Goal: Task Accomplishment & Management: Complete application form

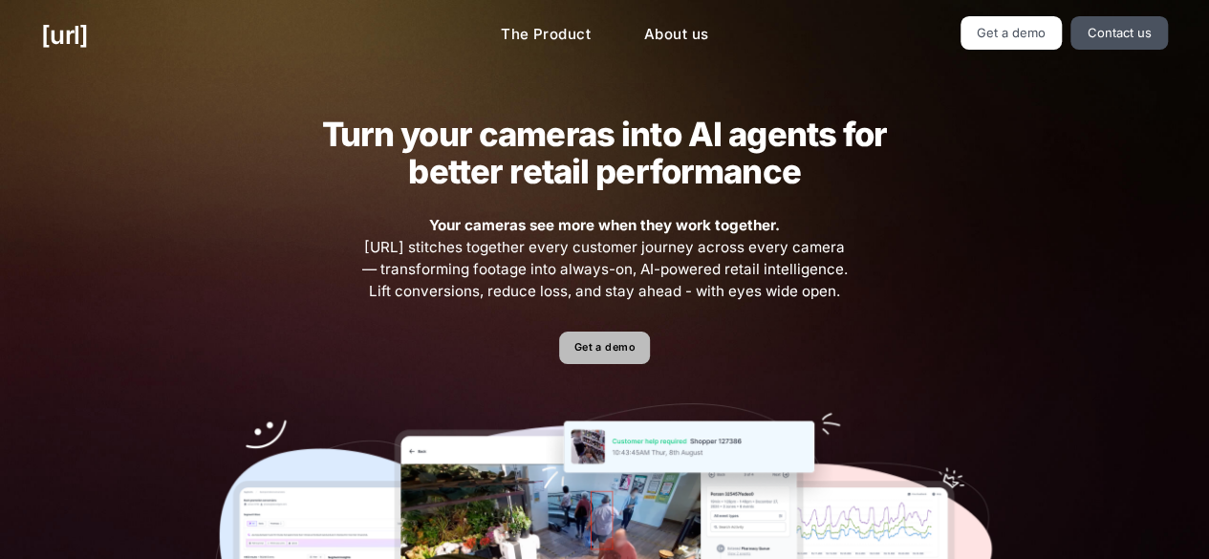
click at [594, 351] on link "Get a demo" at bounding box center [604, 348] width 91 height 33
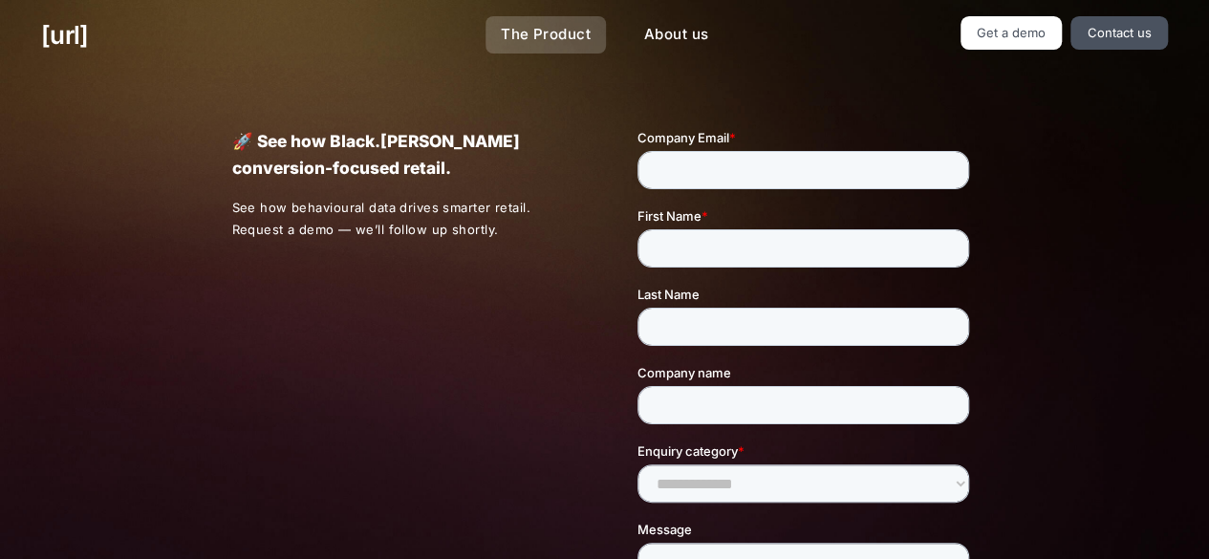
click at [558, 43] on link "The Product" at bounding box center [546, 34] width 120 height 37
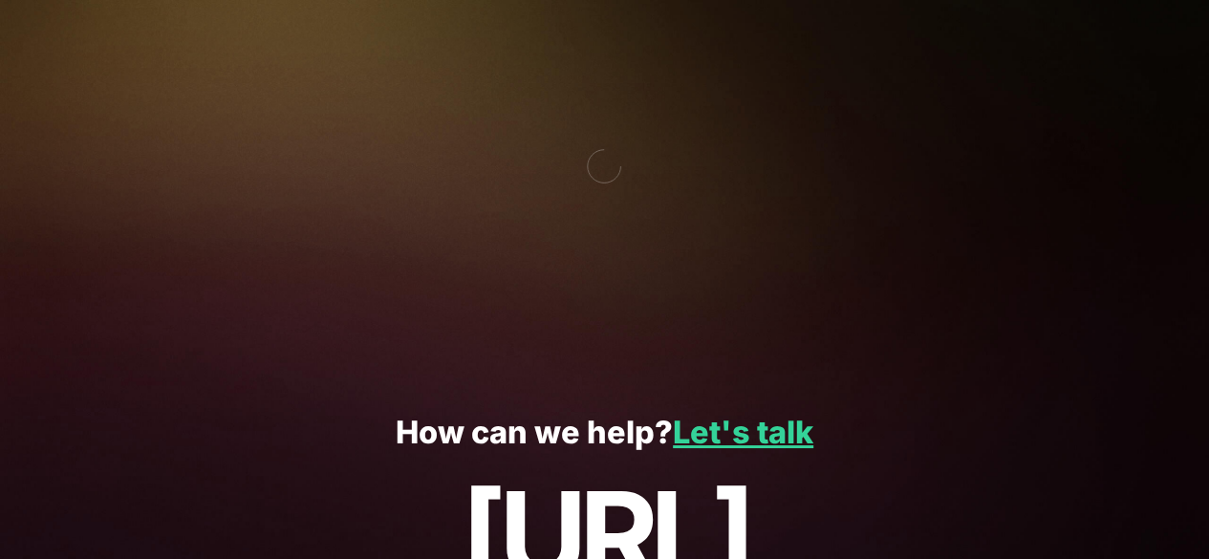
scroll to position [3544, 0]
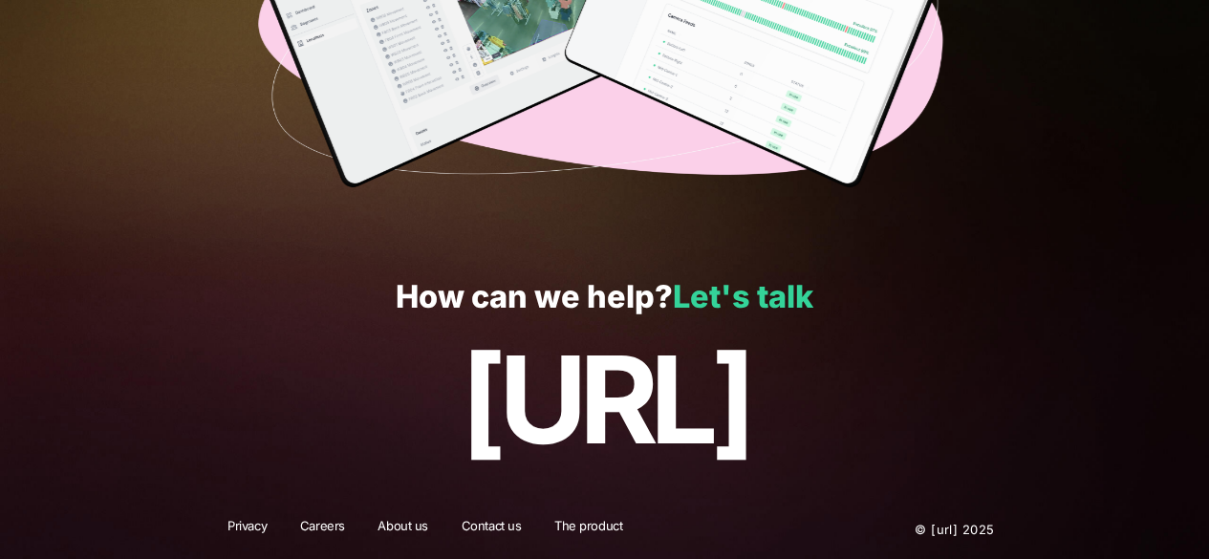
click at [780, 299] on link "Let's talk" at bounding box center [743, 296] width 141 height 37
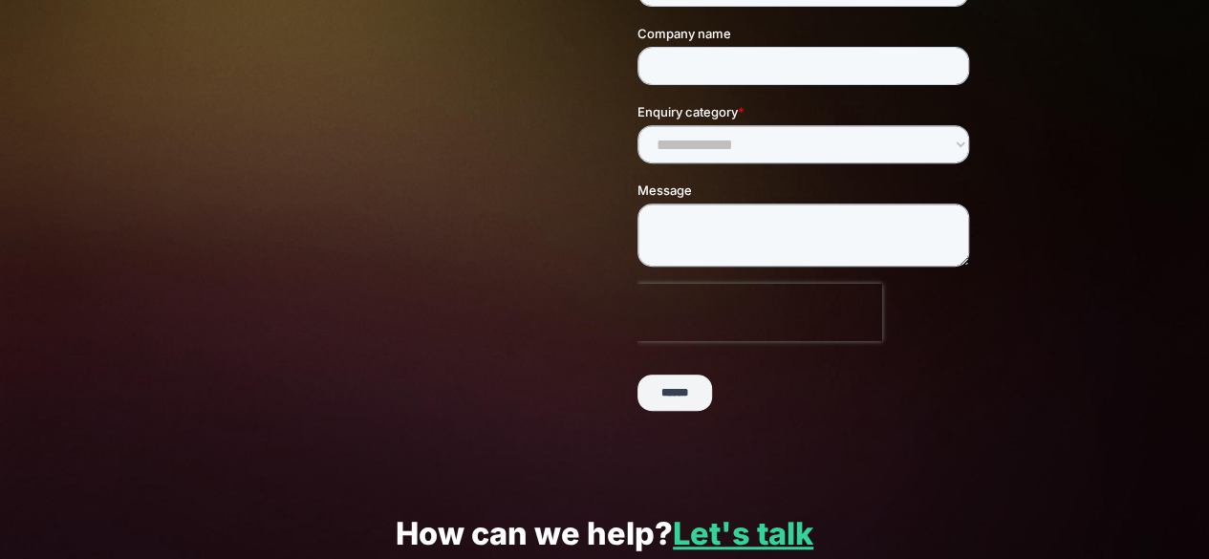
scroll to position [344, 0]
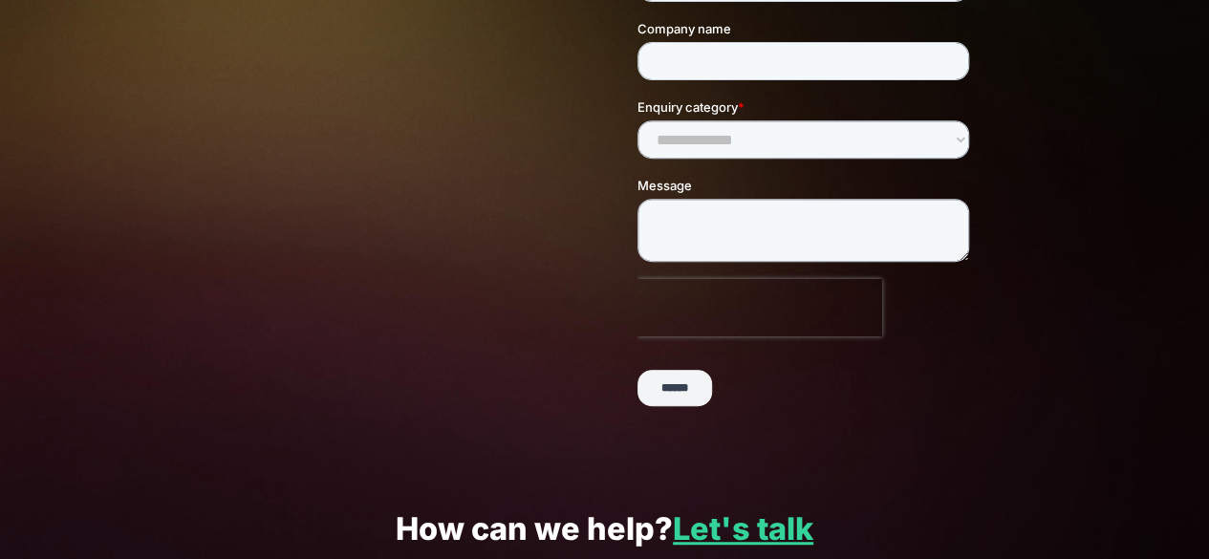
click at [507, 290] on div "Let's talk Whether you’re here for a demo, partnership, integration, or investm…" at bounding box center [604, 103] width 829 height 753
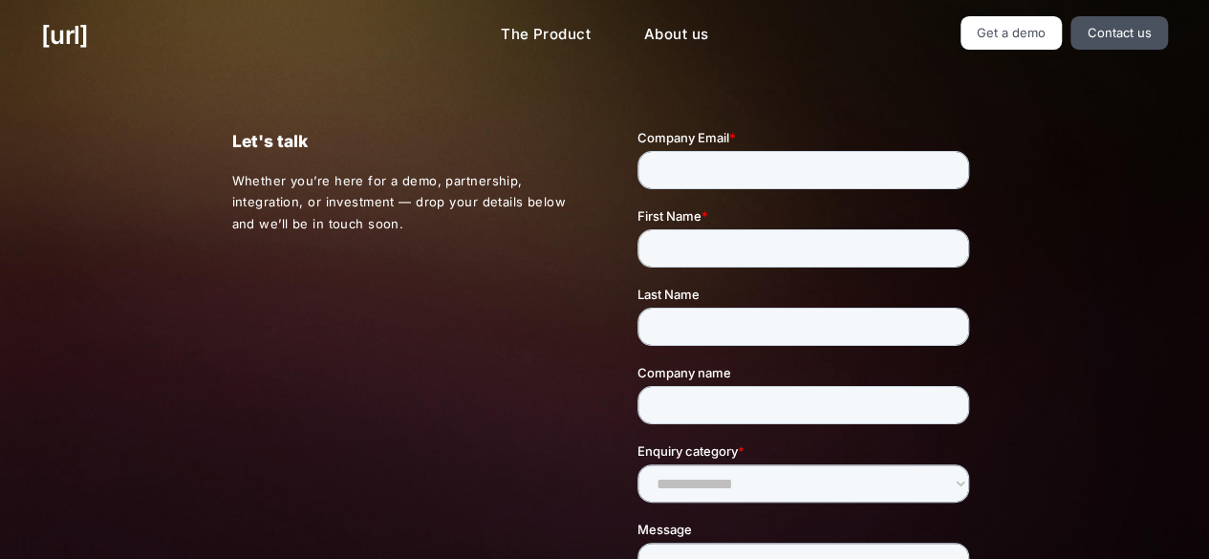
scroll to position [0, 0]
click at [1135, 37] on link "Contact us" at bounding box center [1118, 32] width 97 height 33
click at [772, 166] on input "Company Email *" at bounding box center [804, 170] width 332 height 38
click at [653, 164] on input "Company Email *" at bounding box center [804, 170] width 332 height 38
type input "*"
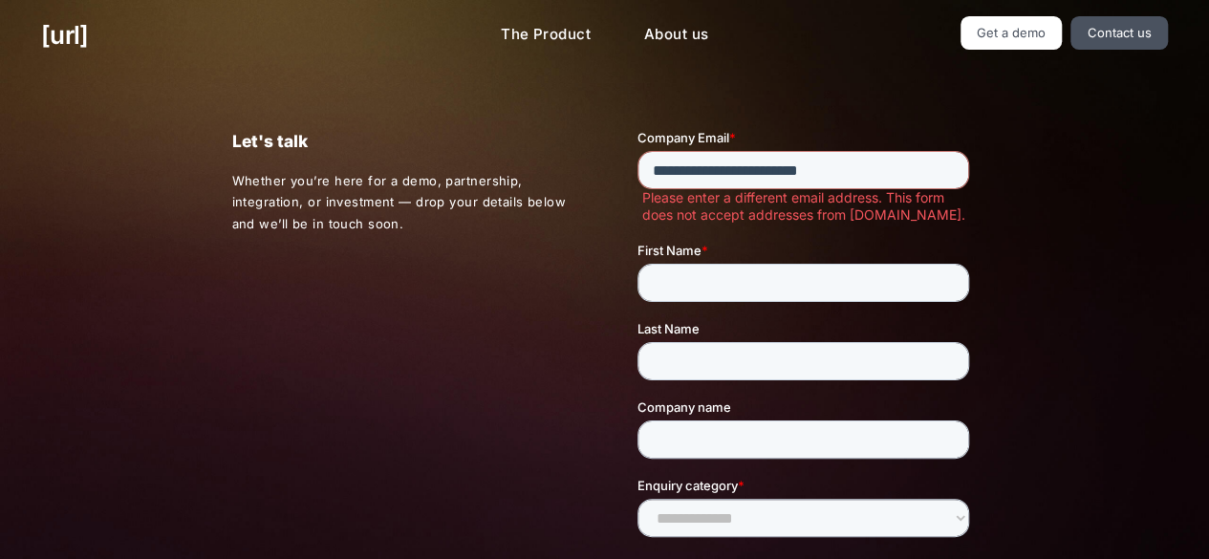
click at [695, 257] on span "First Name" at bounding box center [670, 250] width 64 height 15
click at [695, 264] on input "First Name *" at bounding box center [804, 283] width 332 height 38
click at [693, 275] on input "First Name *" at bounding box center [804, 283] width 332 height 38
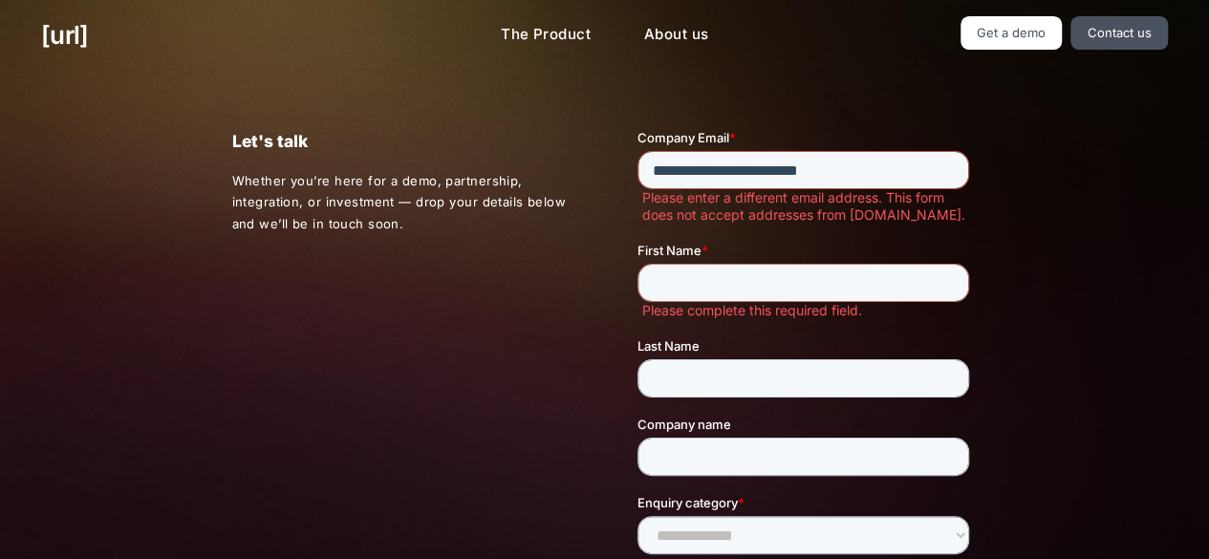
click at [782, 172] on input "**********" at bounding box center [804, 170] width 332 height 38
click at [805, 166] on input "**********" at bounding box center [804, 170] width 332 height 38
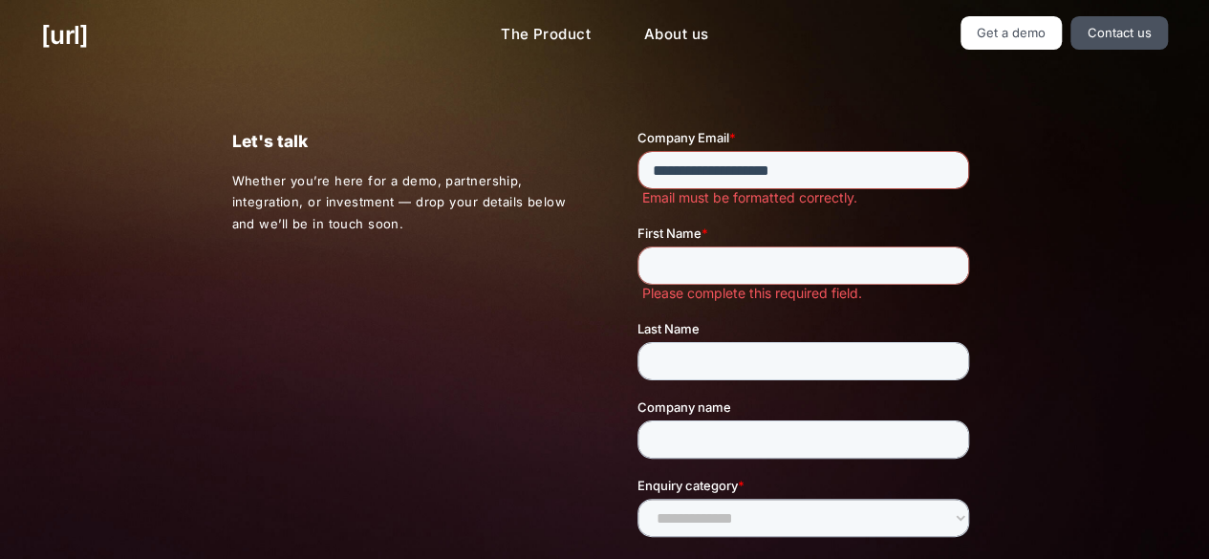
type input "**********"
